Goal: Navigation & Orientation: Find specific page/section

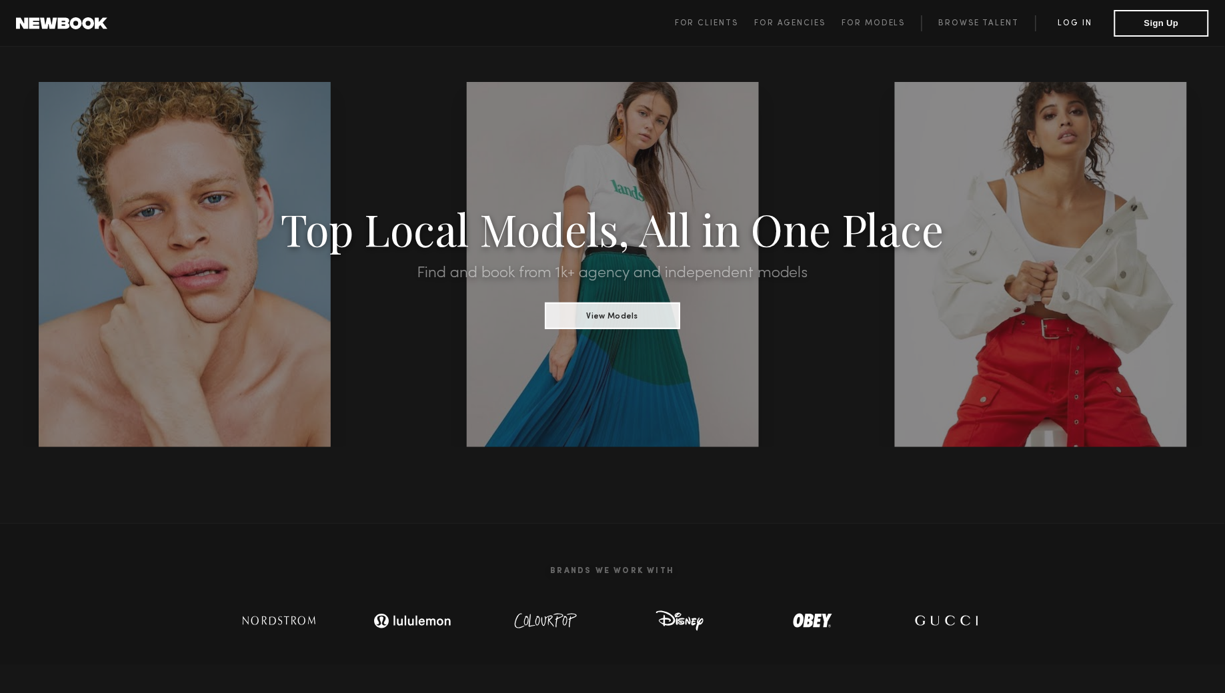
click at [1065, 16] on link "Log in" at bounding box center [1074, 23] width 79 height 16
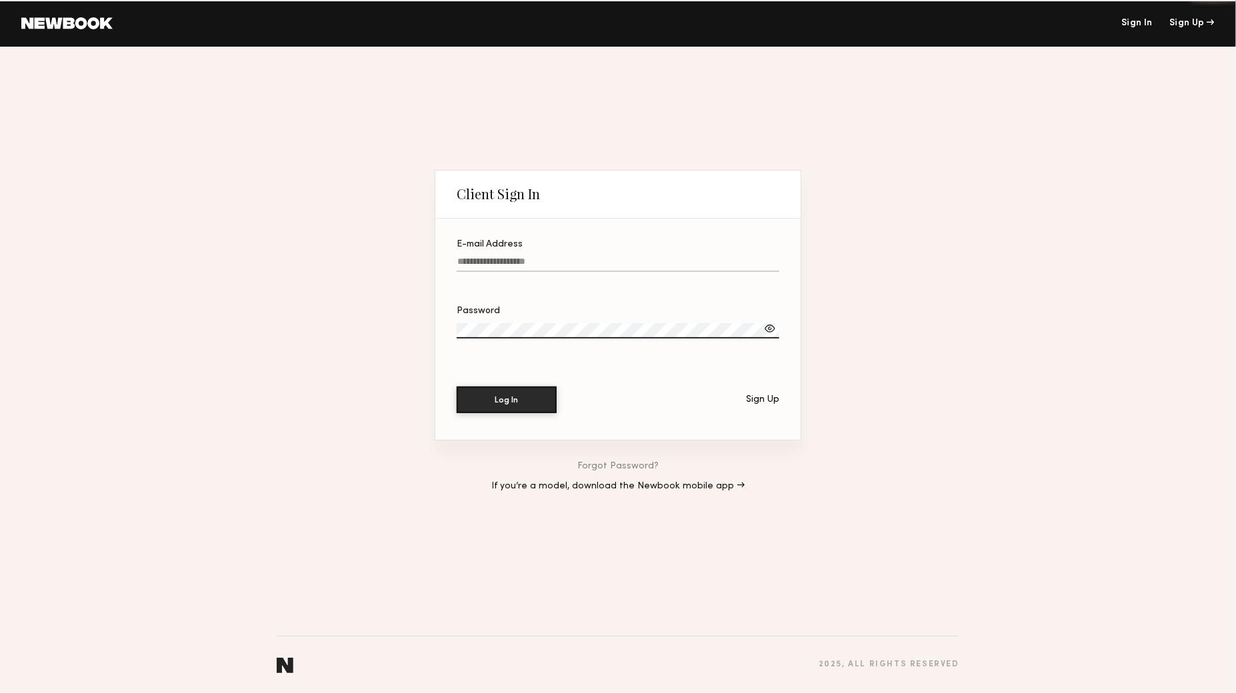
type input "**********"
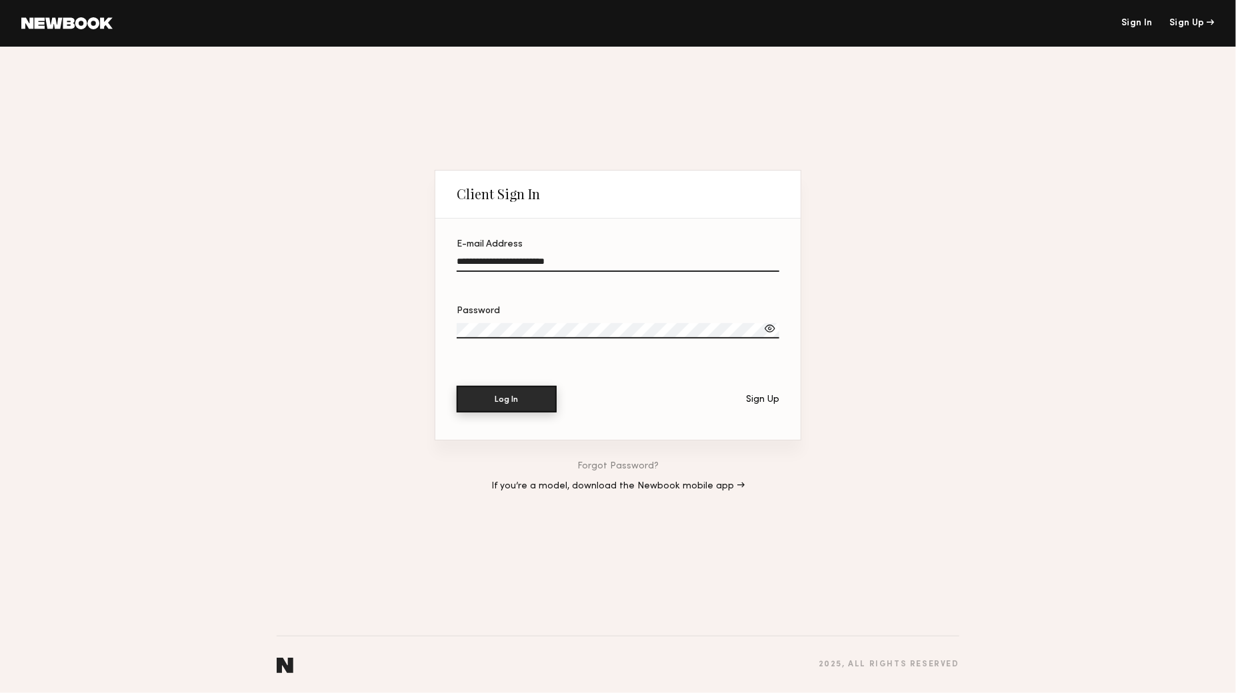
click at [499, 393] on button "Log In" at bounding box center [507, 399] width 100 height 27
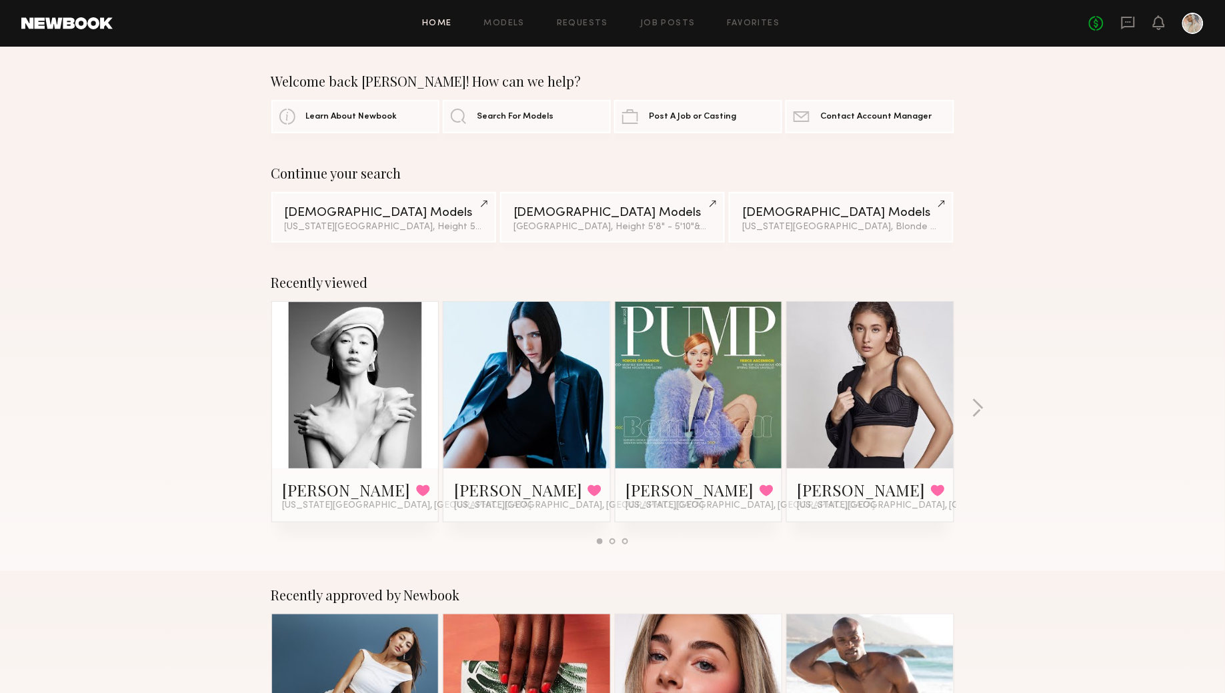
click at [343, 405] on link at bounding box center [355, 385] width 81 height 167
